Goal: Information Seeking & Learning: Learn about a topic

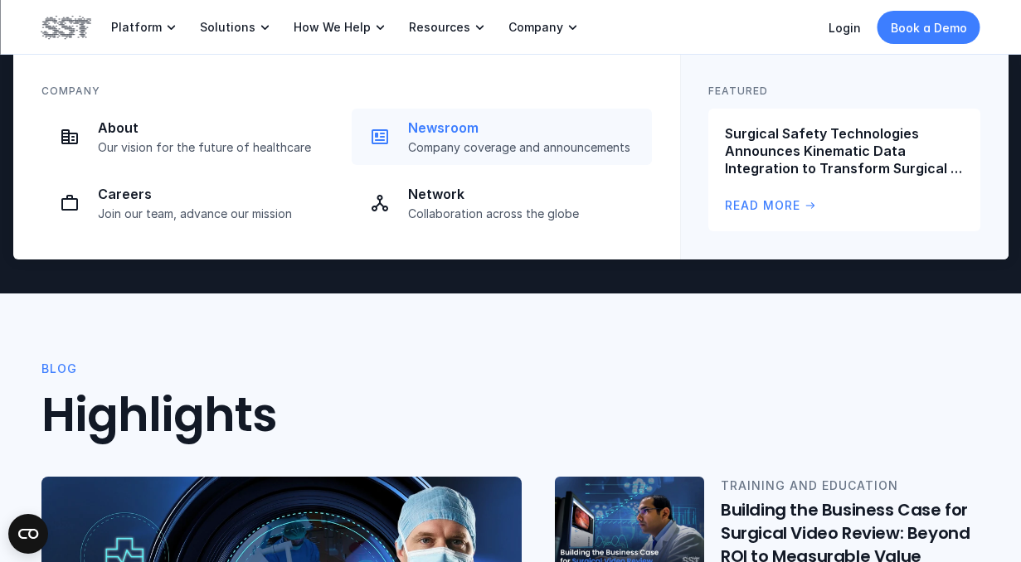
click at [465, 127] on p "Newsroom" at bounding box center [525, 127] width 234 height 17
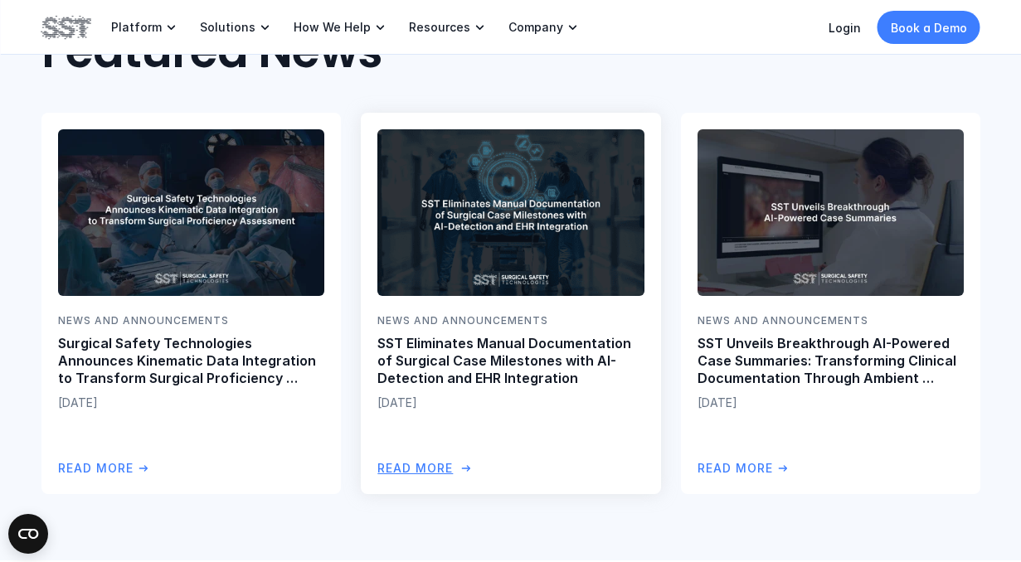
scroll to position [373, 0]
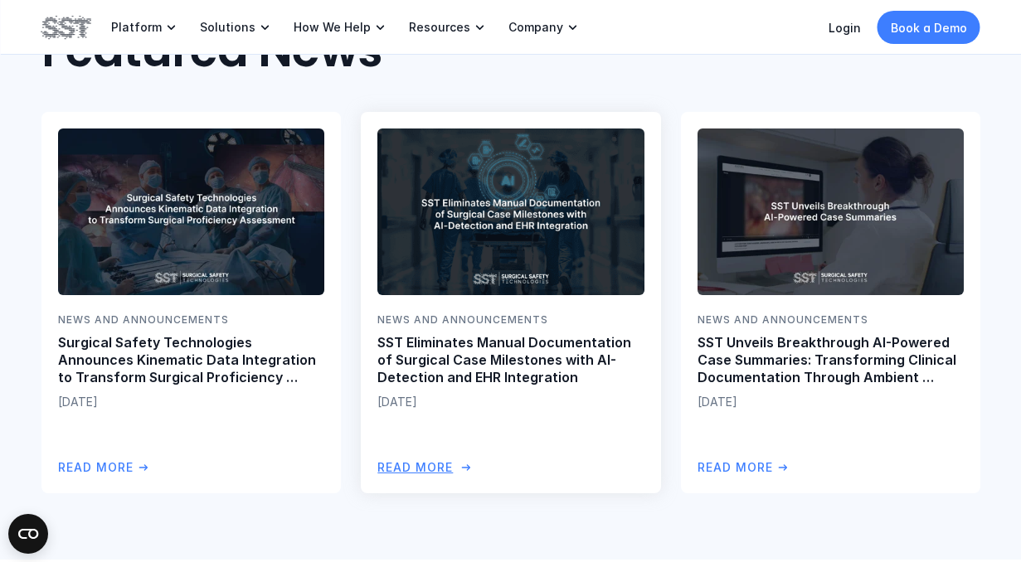
click at [512, 358] on p "SST Eliminates Manual Documentation of Surgical Case Milestones with AI-Detecti…" at bounding box center [510, 359] width 266 height 51
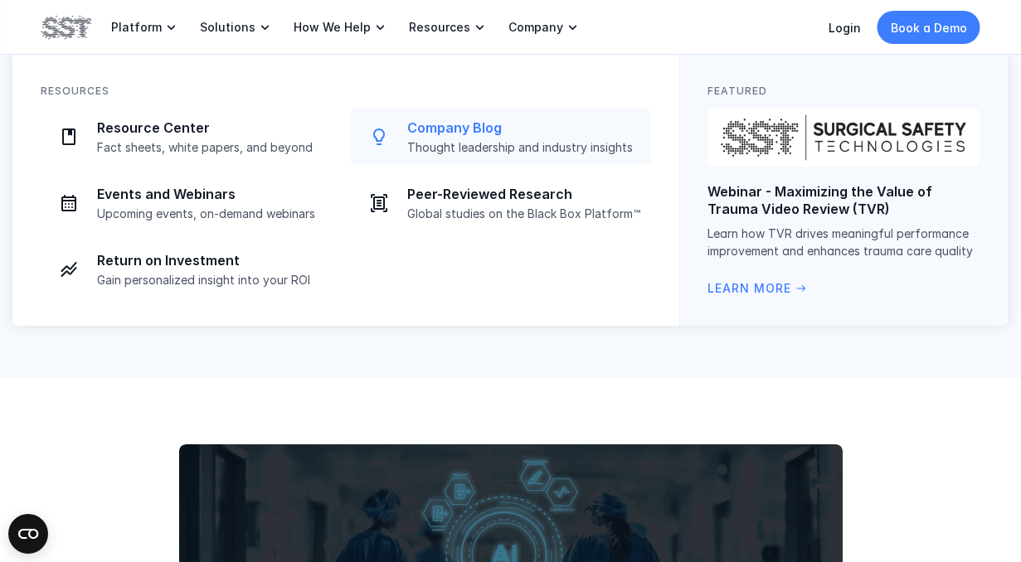
click at [459, 126] on p "Company Blog" at bounding box center [524, 127] width 234 height 17
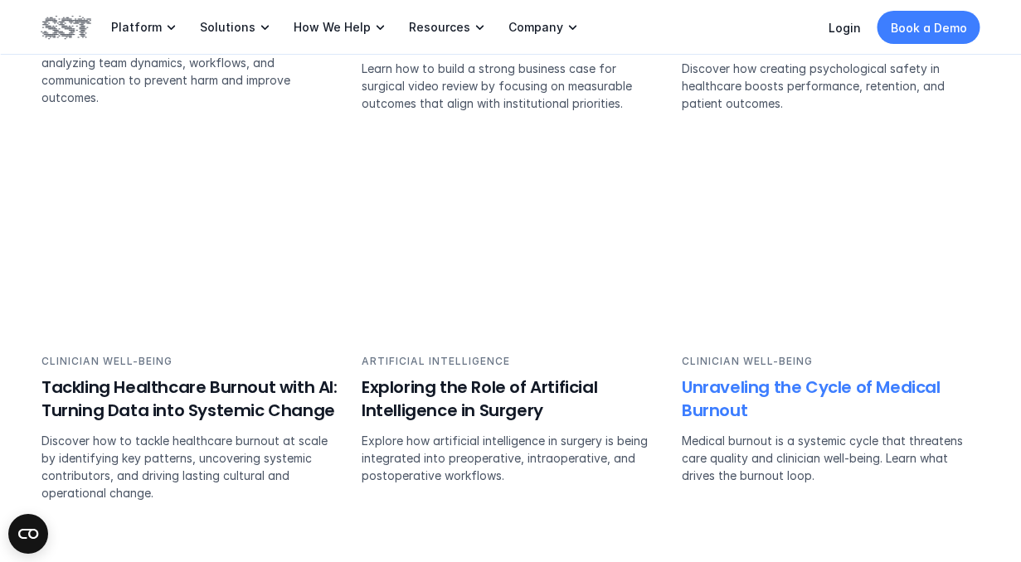
scroll to position [1478, 0]
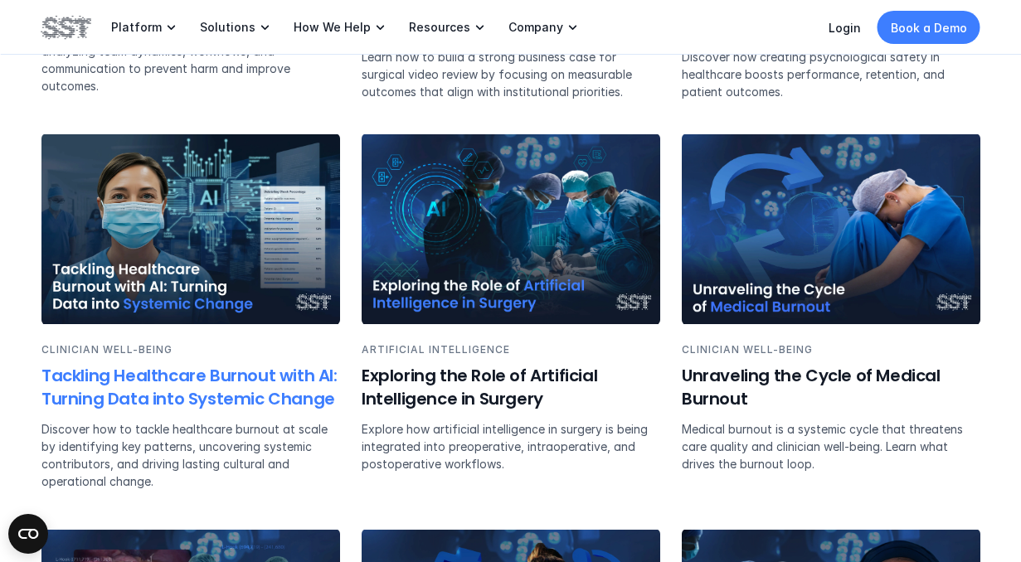
click at [155, 231] on img at bounding box center [190, 229] width 299 height 190
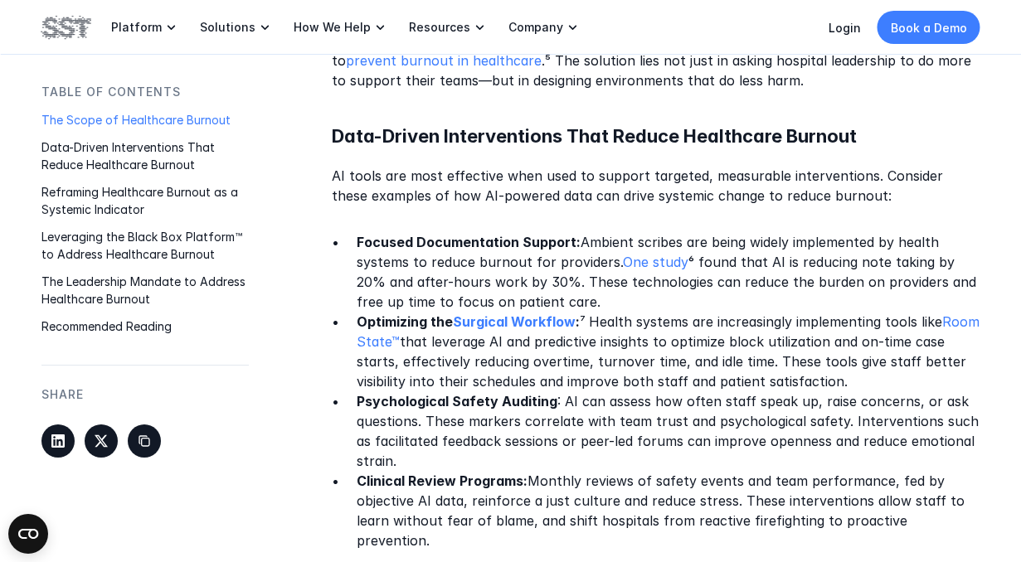
scroll to position [1322, 0]
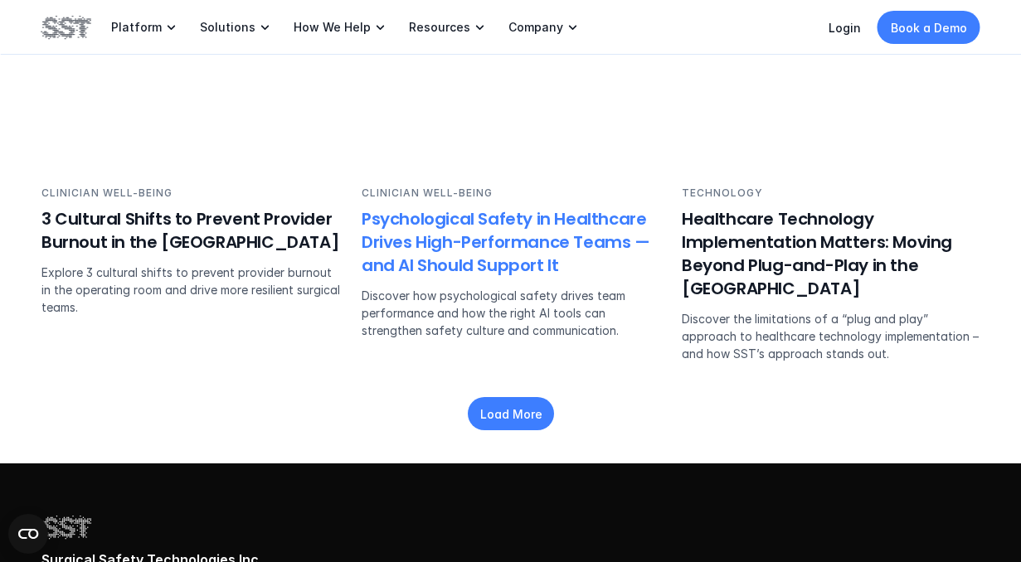
scroll to position [2431, 0]
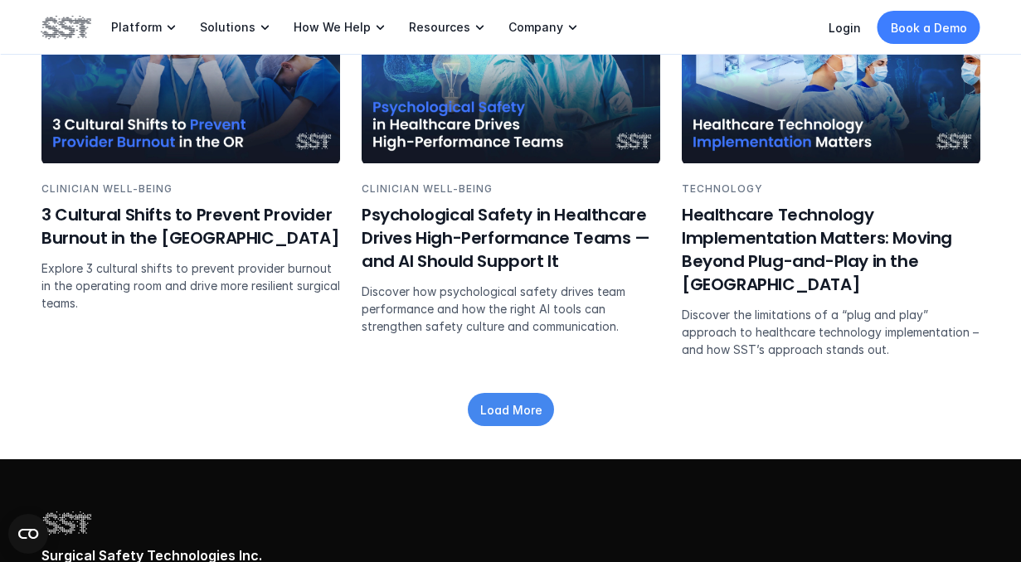
click at [500, 402] on p "Load More" at bounding box center [511, 409] width 62 height 17
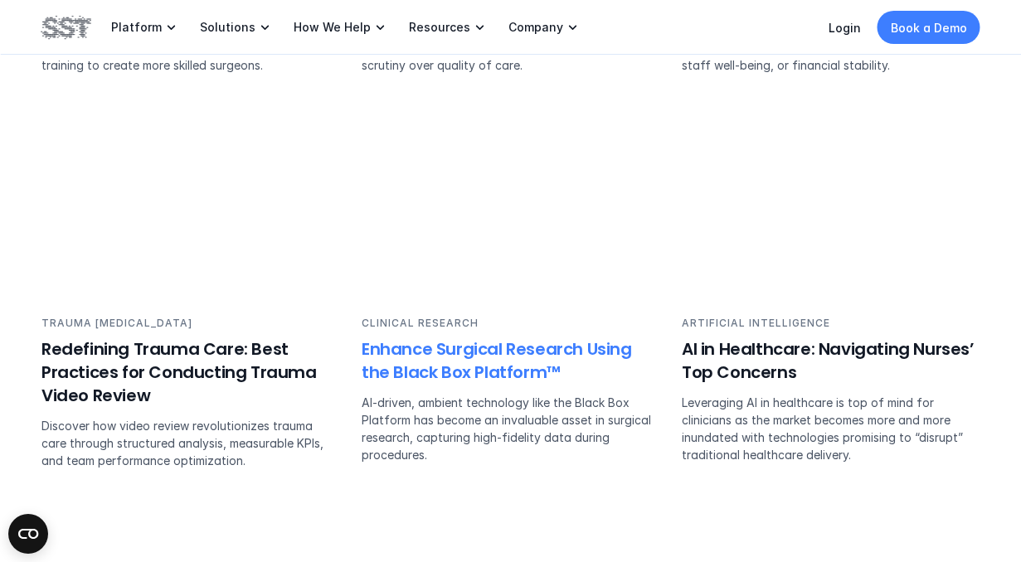
scroll to position [3098, 0]
